Goal: Use online tool/utility: Utilize a website feature to perform a specific function

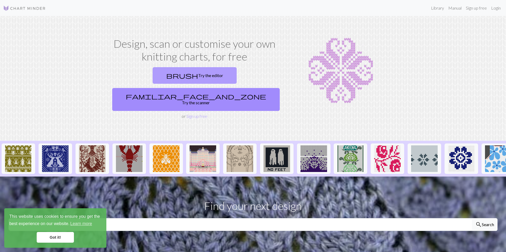
click at [153, 80] on link "brush Try the editor" at bounding box center [195, 75] width 84 height 17
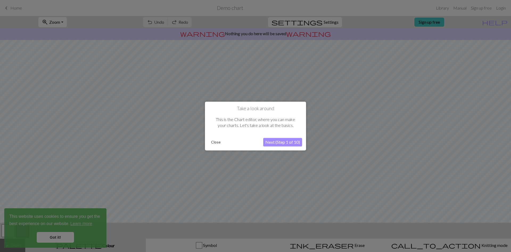
click at [290, 140] on button "Next (Step 1 of 10)" at bounding box center [282, 142] width 39 height 9
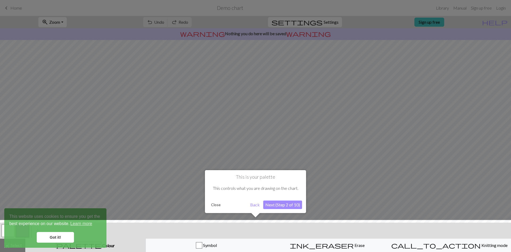
click at [279, 204] on button "Next (Step 2 of 10)" at bounding box center [282, 204] width 39 height 9
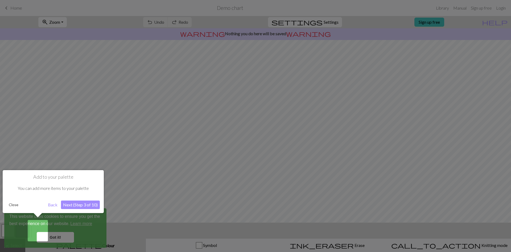
click at [100, 204] on div "Add to your palette You can add more items to your palette Close Back Next (Ste…" at bounding box center [53, 191] width 101 height 43
click at [91, 205] on button "Next (Step 3 of 10)" at bounding box center [80, 204] width 39 height 9
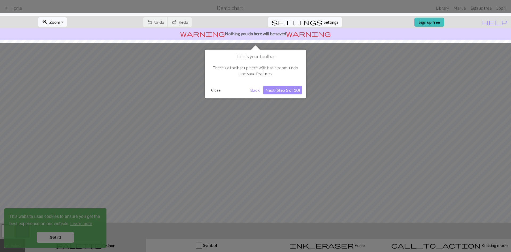
click at [297, 88] on button "Next (Step 5 of 10)" at bounding box center [282, 90] width 39 height 9
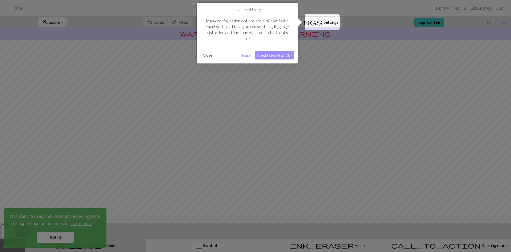
click at [274, 56] on button "Next (Step 6 of 10)" at bounding box center [274, 55] width 39 height 9
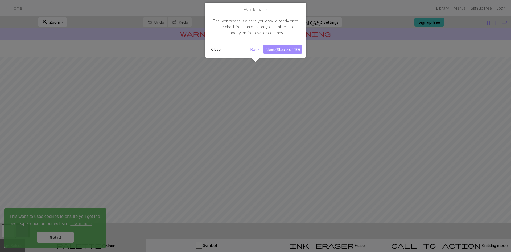
scroll to position [17, 0]
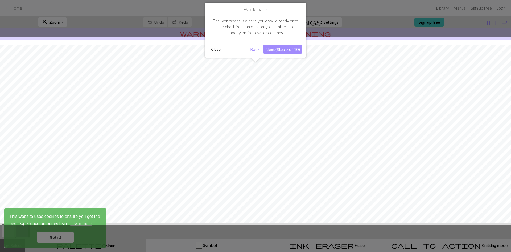
click at [279, 53] on button "Next (Step 7 of 10)" at bounding box center [282, 49] width 39 height 9
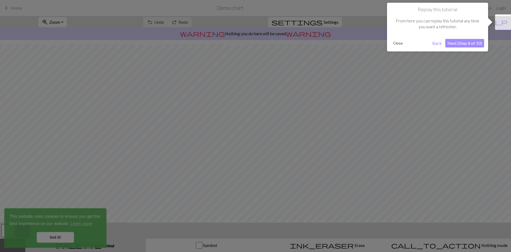
click at [465, 41] on button "Next (Step 8 of 10)" at bounding box center [464, 43] width 39 height 9
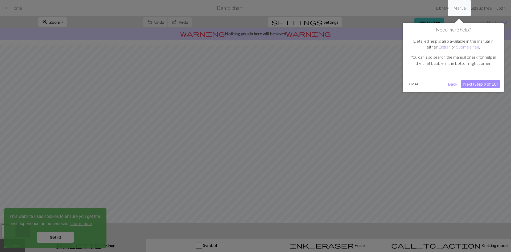
drag, startPoint x: 479, startPoint y: 77, endPoint x: 479, endPoint y: 82, distance: 4.8
click at [479, 82] on div "Need more help? Detailed help is also available in the manual in either English…" at bounding box center [453, 57] width 101 height 69
click at [479, 82] on button "Next (Step 9 of 10)" at bounding box center [480, 84] width 39 height 9
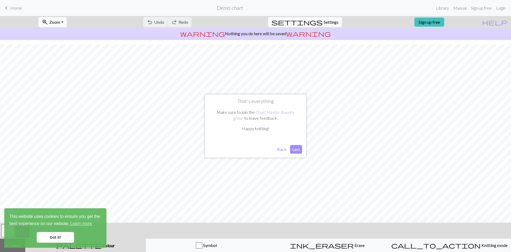
click at [286, 147] on button "Back" at bounding box center [282, 149] width 14 height 9
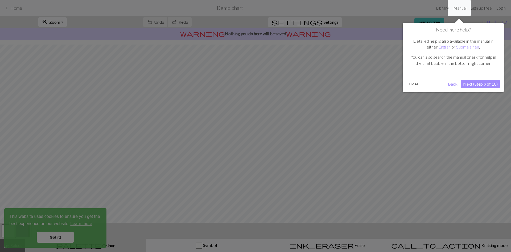
click at [472, 82] on button "Next (Step 9 of 10)" at bounding box center [480, 84] width 39 height 9
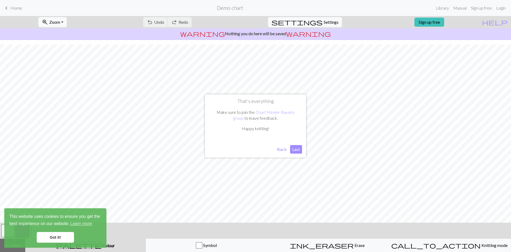
click at [295, 147] on button "Last" at bounding box center [296, 149] width 12 height 9
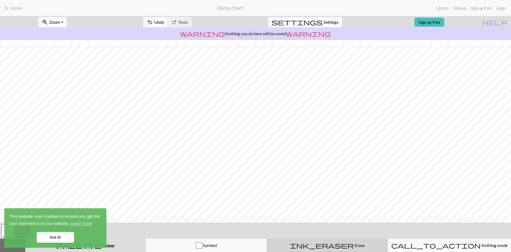
click at [328, 242] on div "ink_eraser Erase Erase" at bounding box center [327, 245] width 114 height 6
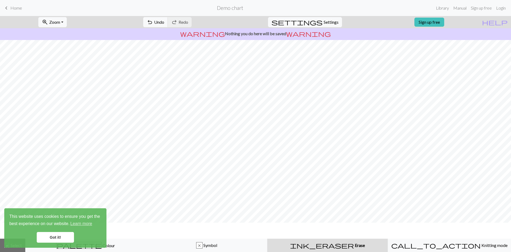
scroll to position [0, 0]
click at [329, 238] on button "ink_eraser Erase Erase" at bounding box center [327, 244] width 121 height 13
click at [90, 250] on button "palette Colour Colour" at bounding box center [85, 244] width 121 height 13
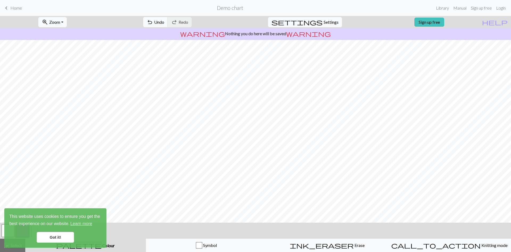
drag, startPoint x: 209, startPoint y: 230, endPoint x: 178, endPoint y: 229, distance: 31.7
click at [178, 229] on div "< > add Add a colour" at bounding box center [255, 230] width 511 height 16
drag, startPoint x: 17, startPoint y: 225, endPoint x: 51, endPoint y: 221, distance: 33.8
click at [51, 221] on span "This website uses cookies to ensure you get the best experience on our website.…" at bounding box center [55, 220] width 92 height 14
click at [60, 242] on div "This website uses cookies to ensure you get the best experience on our website.…" at bounding box center [55, 227] width 102 height 39
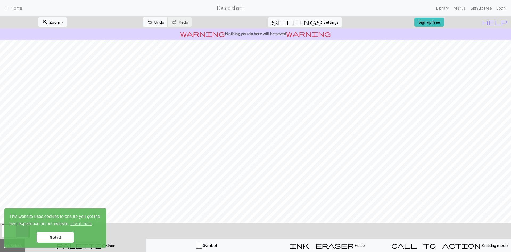
click at [38, 236] on div "Got it!" at bounding box center [55, 237] width 92 height 11
click at [45, 236] on link "Got it!" at bounding box center [55, 237] width 37 height 11
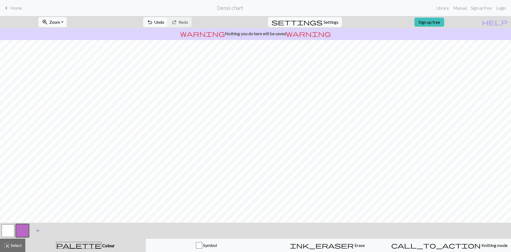
click at [36, 231] on span "add" at bounding box center [38, 229] width 6 height 7
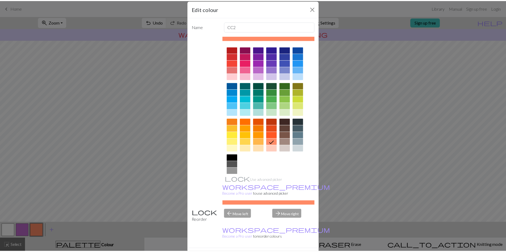
scroll to position [13, 0]
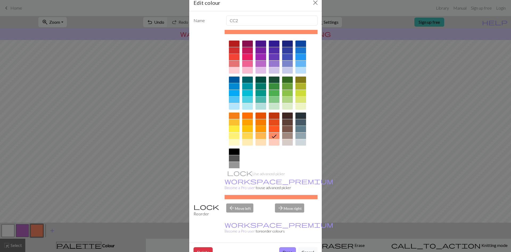
click at [401, 178] on div "Edit colour Name CC2 Use advanced picker workspace_premium Become a Pro user to…" at bounding box center [255, 126] width 511 height 252
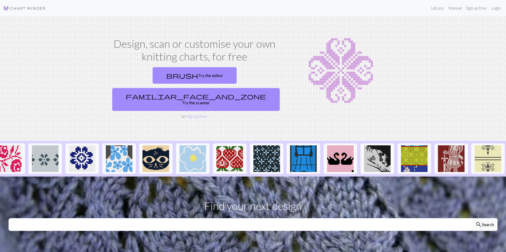
scroll to position [0, 417]
